Goal: Transaction & Acquisition: Obtain resource

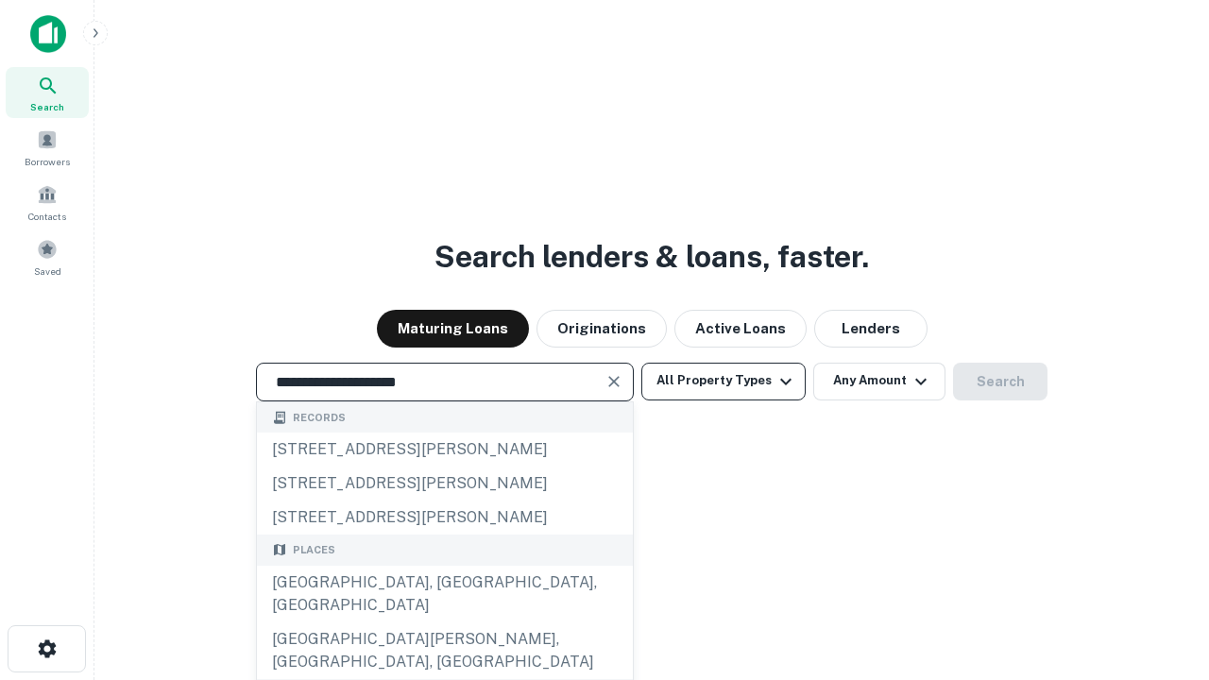
type input "**********"
click at [723, 381] on button "All Property Types" at bounding box center [723, 382] width 164 height 38
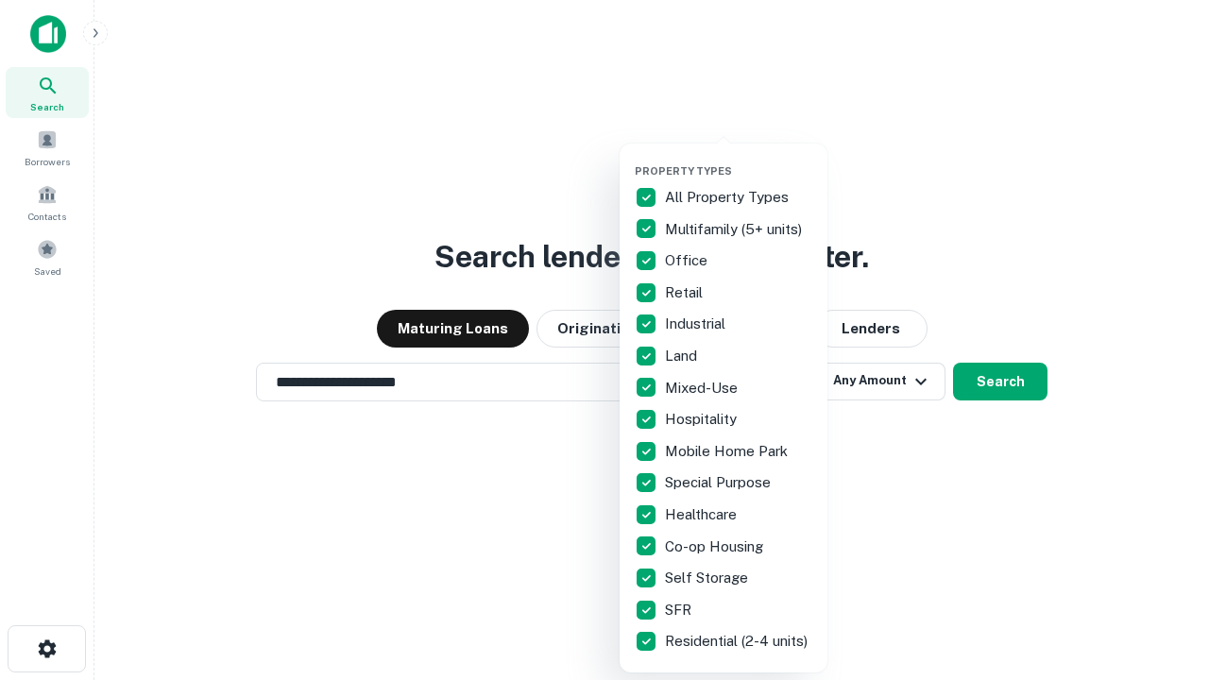
click at [739, 159] on button "button" at bounding box center [739, 159] width 208 height 1
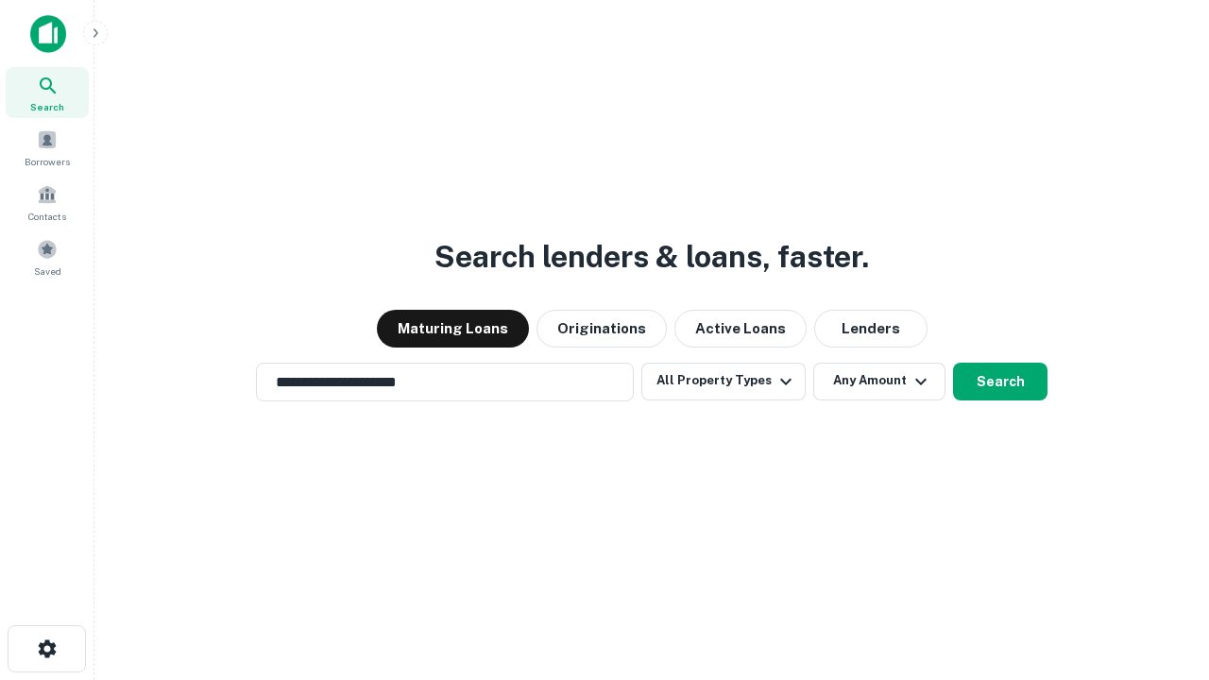
scroll to position [29, 0]
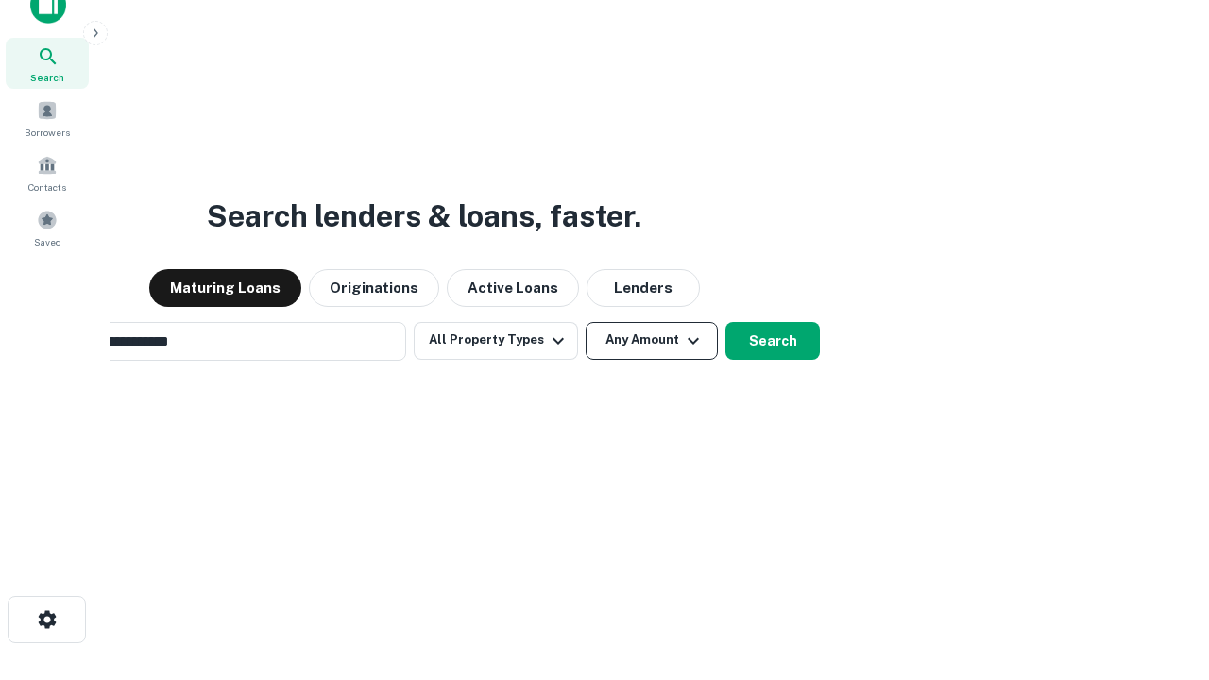
click at [586, 322] on button "Any Amount" at bounding box center [652, 341] width 132 height 38
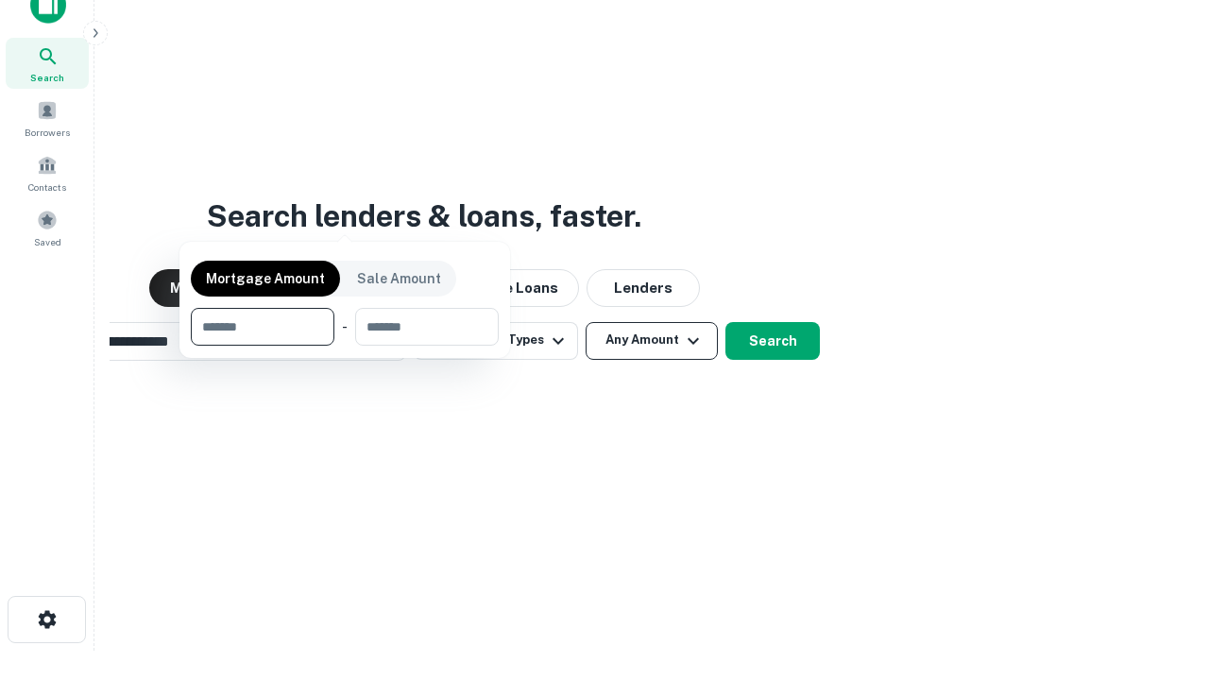
scroll to position [30, 0]
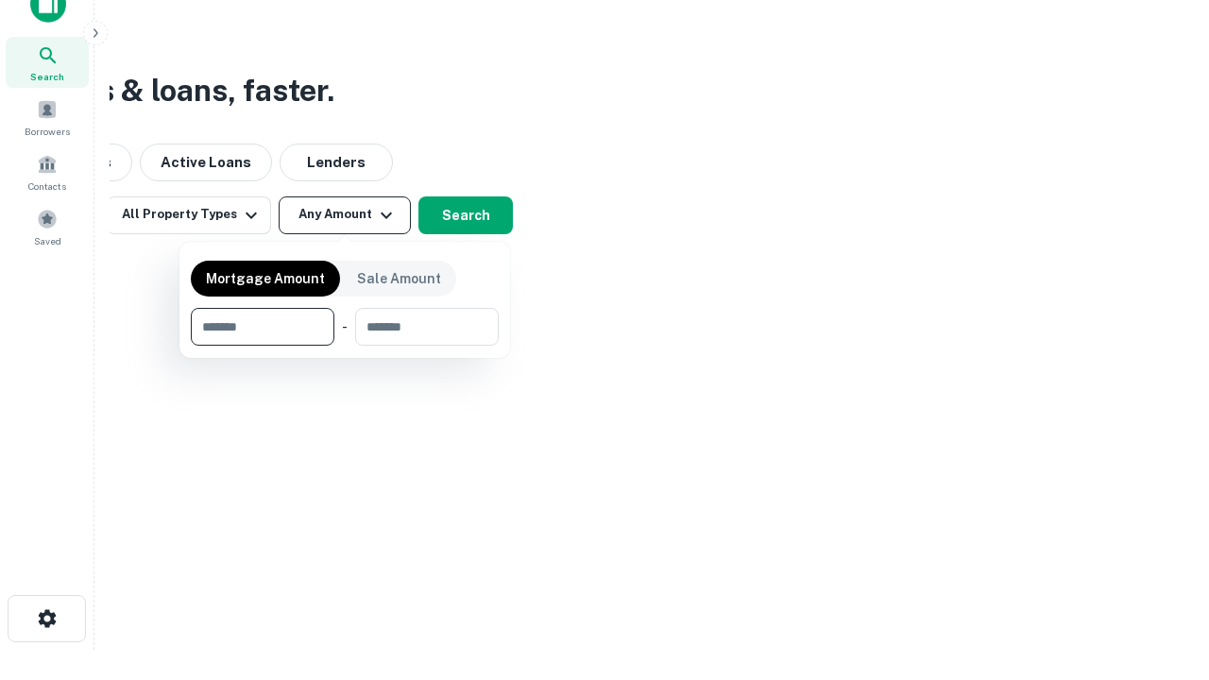
type input "*******"
click at [345, 346] on button "button" at bounding box center [345, 346] width 308 height 1
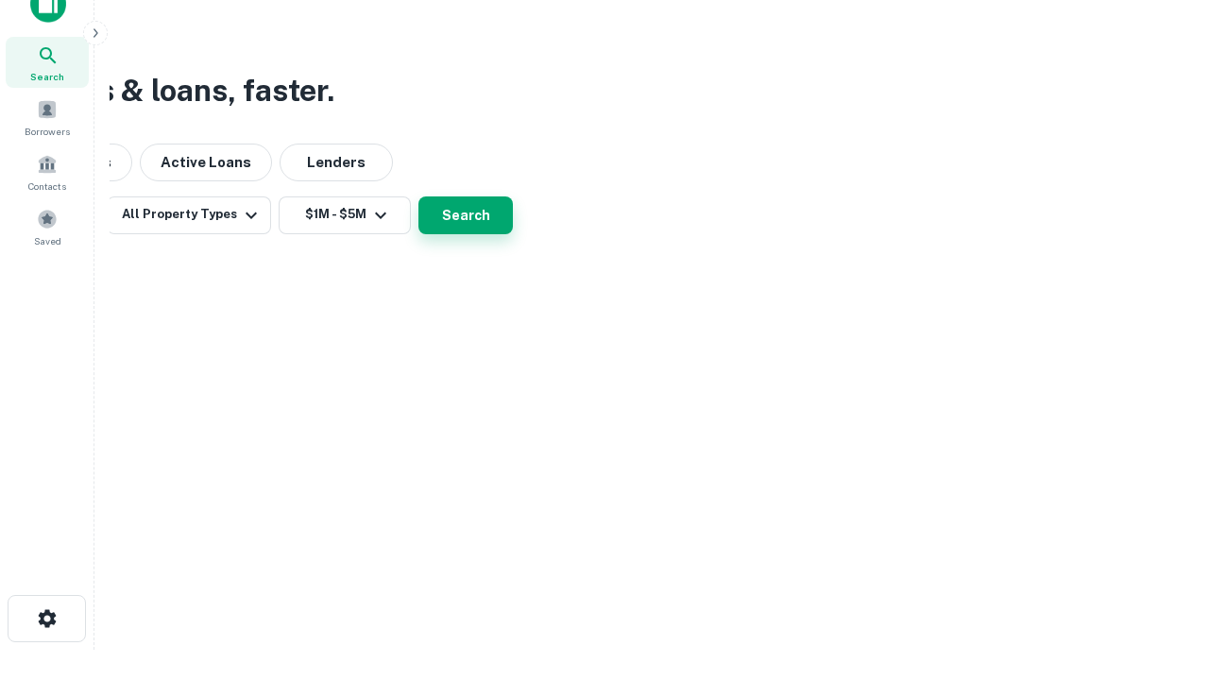
click at [513, 234] on button "Search" at bounding box center [465, 215] width 94 height 38
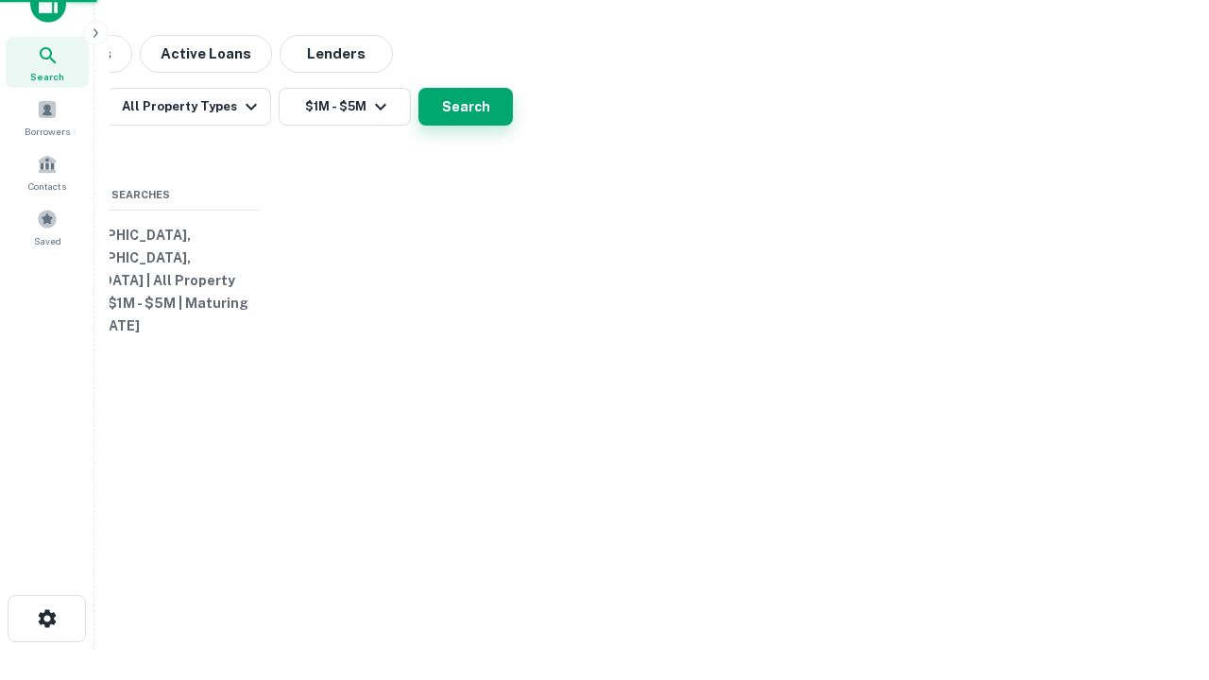
scroll to position [29, 0]
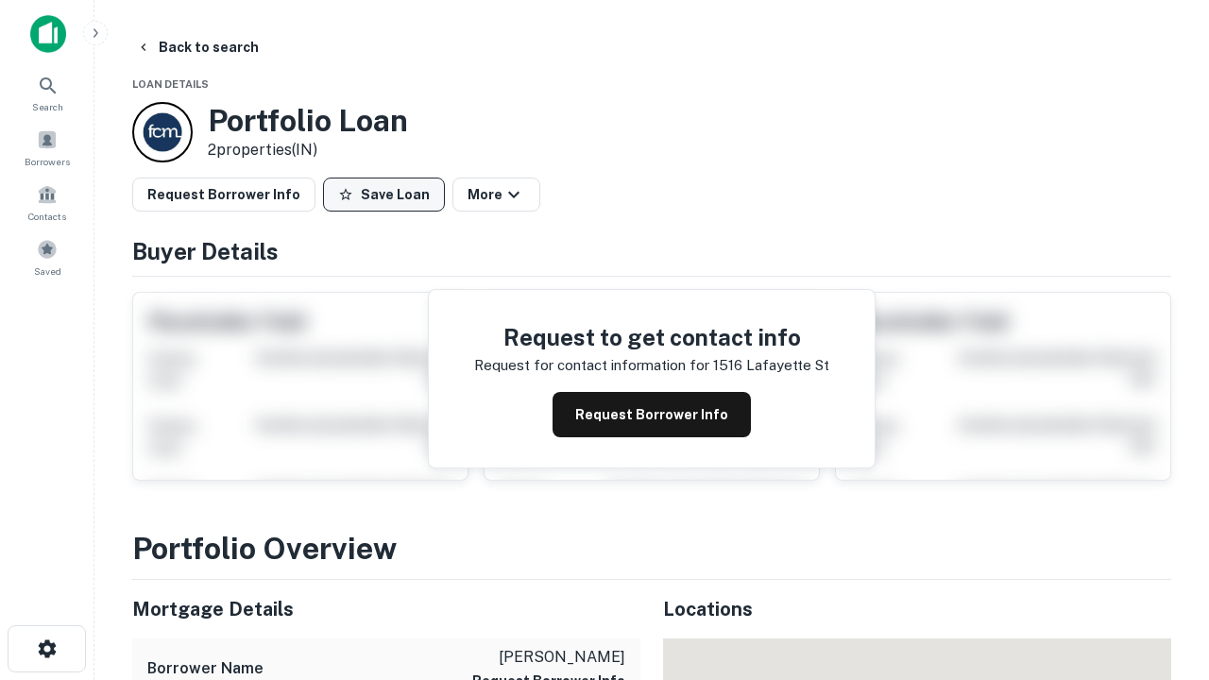
click at [383, 195] on button "Save Loan" at bounding box center [384, 195] width 122 height 34
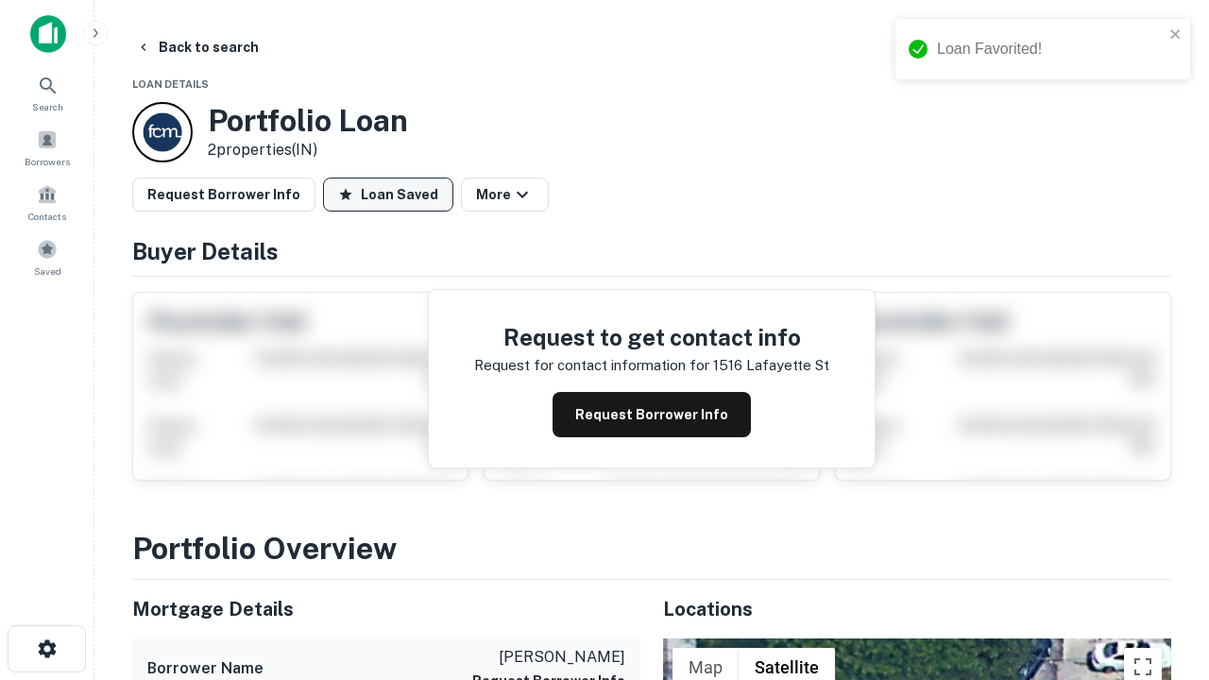
click at [388, 195] on button "Loan Saved" at bounding box center [388, 195] width 130 height 34
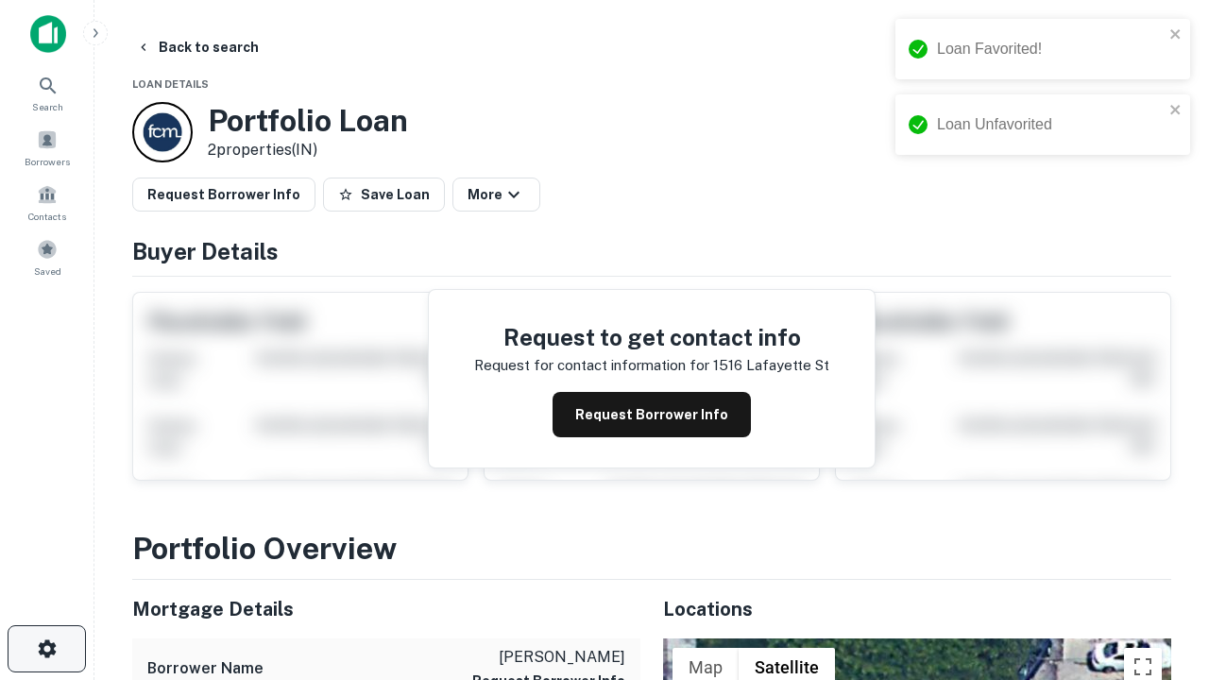
click at [46, 649] on icon "button" at bounding box center [47, 649] width 23 height 23
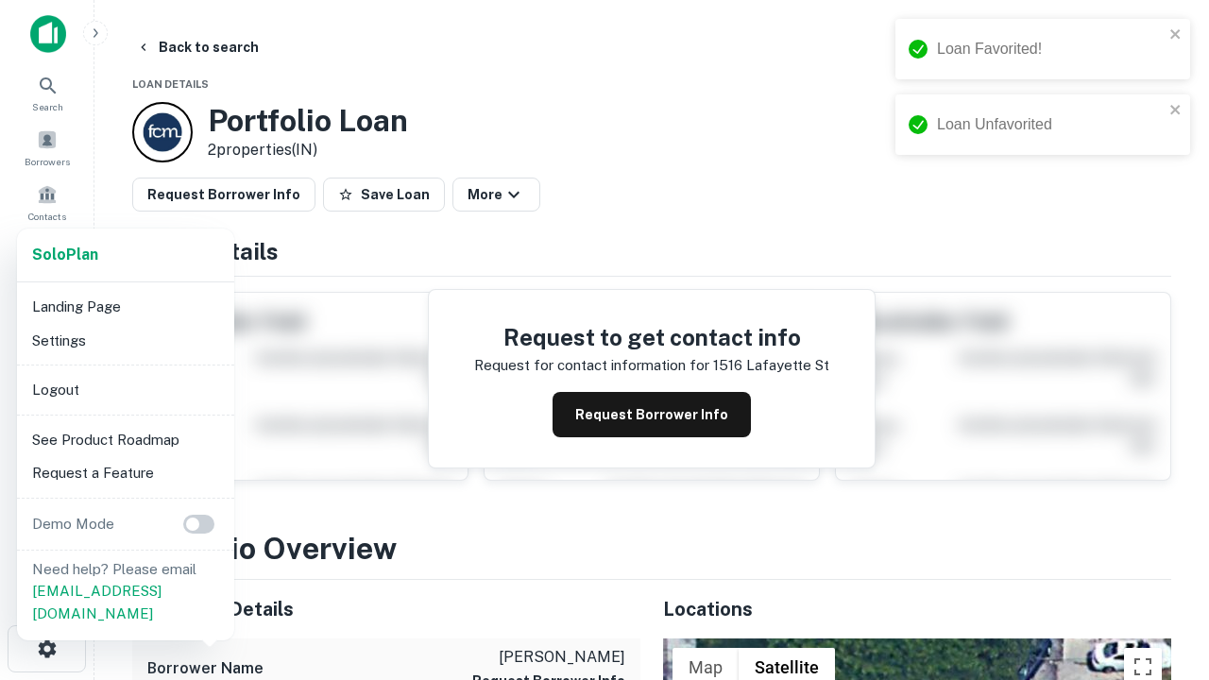
click at [125, 389] on li "Logout" at bounding box center [126, 390] width 202 height 34
